Goal: Navigation & Orientation: Understand site structure

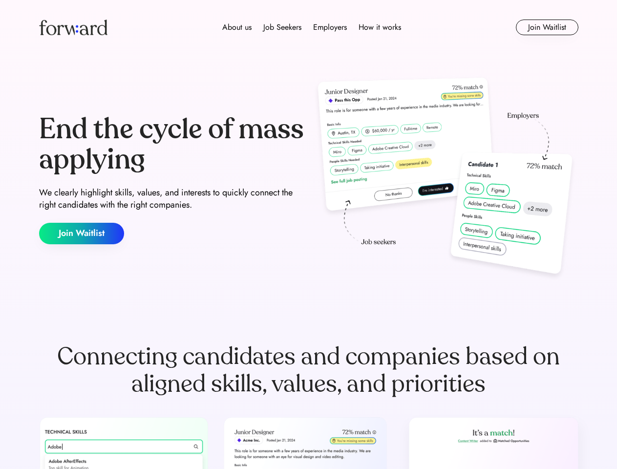
click at [308, 235] on div "End the cycle of mass applying We clearly highlight skills, values, and interes…" at bounding box center [308, 179] width 539 height 210
click at [309, 27] on div "About us Job Seekers Employers How it works" at bounding box center [311, 27] width 385 height 12
click at [73, 27] on img at bounding box center [73, 28] width 68 height 16
click at [312, 27] on div "About us Job Seekers Employers How it works" at bounding box center [311, 27] width 385 height 12
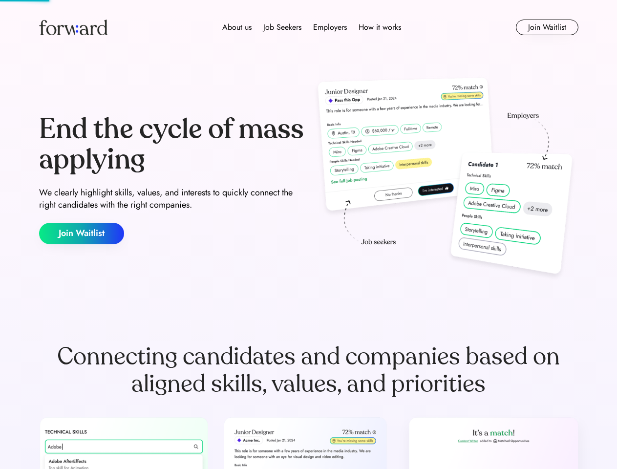
click at [237, 27] on div "About us" at bounding box center [236, 27] width 29 height 12
click at [282, 27] on div "Job Seekers" at bounding box center [282, 27] width 38 height 12
click at [330, 27] on div "Employers" at bounding box center [330, 27] width 34 height 12
click at [379, 27] on div "How it works" at bounding box center [380, 27] width 43 height 12
click at [547, 27] on button "Join Waitlist" at bounding box center [547, 28] width 63 height 16
